Goal: Task Accomplishment & Management: Manage account settings

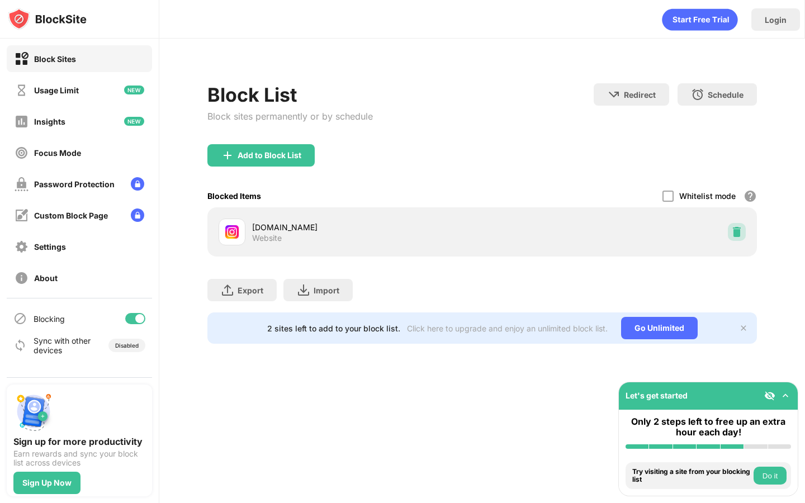
click at [736, 229] on img at bounding box center [736, 231] width 11 height 11
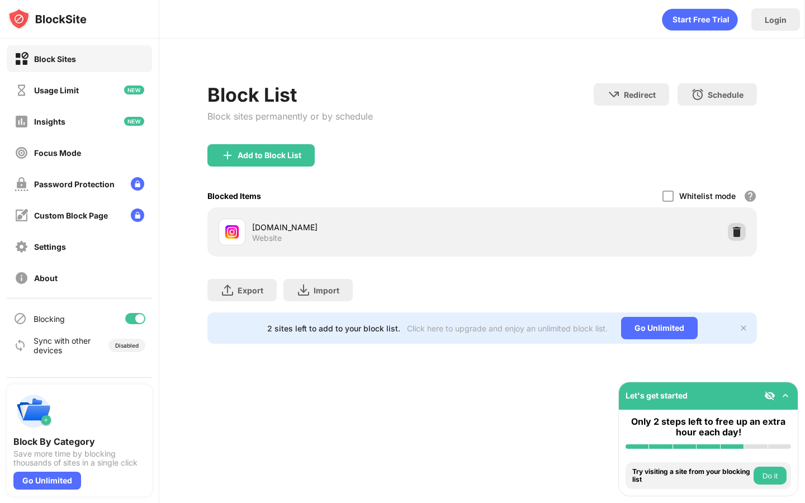
click at [738, 235] on img at bounding box center [736, 231] width 11 height 11
